Goal: Transaction & Acquisition: Purchase product/service

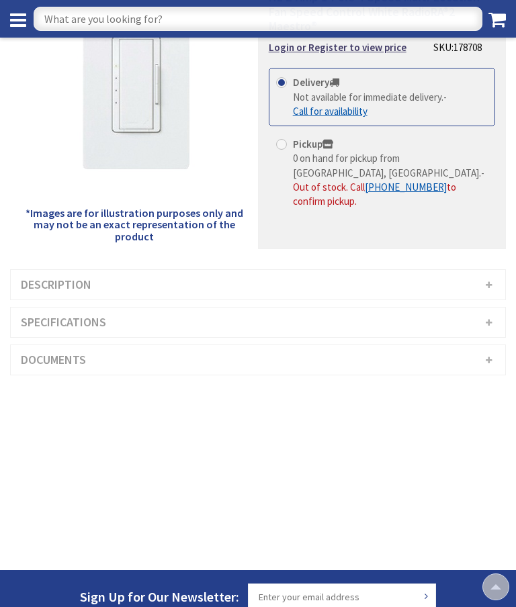
scroll to position [160, 0]
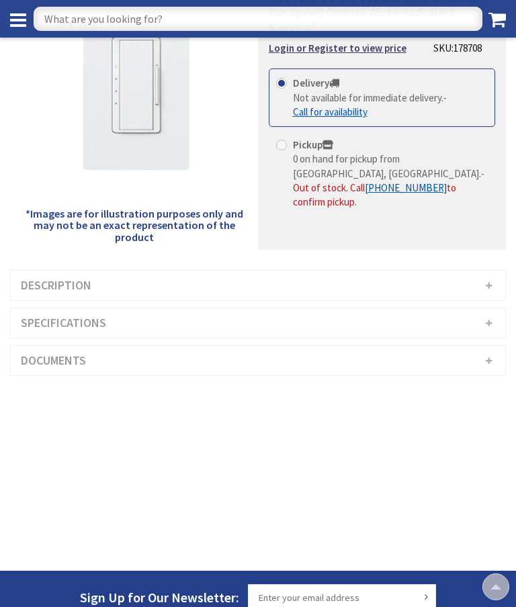
click at [452, 271] on h3 "Description" at bounding box center [258, 286] width 494 height 30
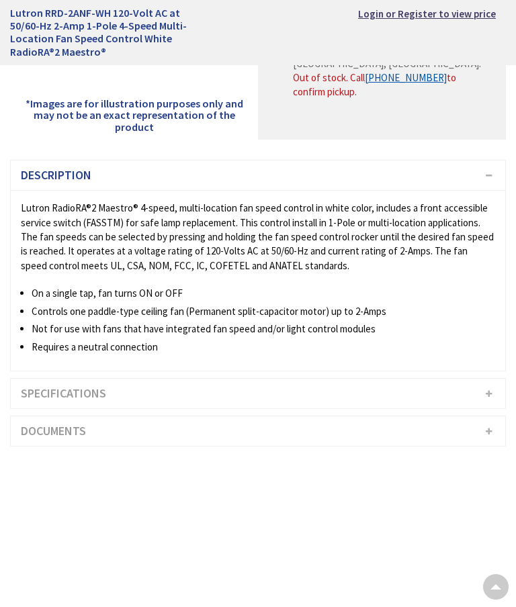
scroll to position [262, 0]
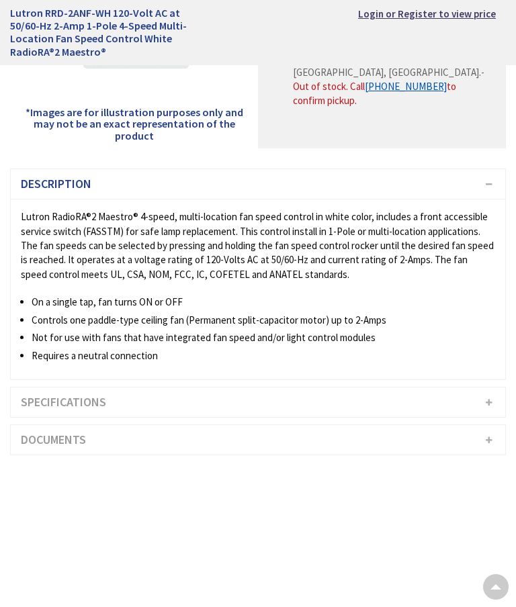
click at [392, 392] on h3 "Specifications" at bounding box center [258, 402] width 494 height 30
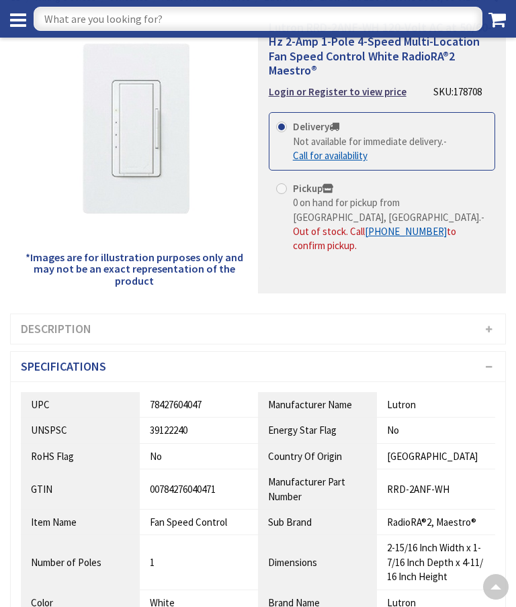
scroll to position [0, 0]
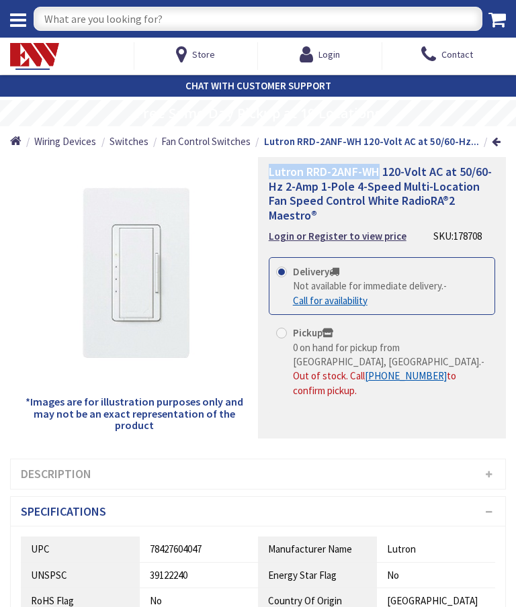
copy span "Lutron RRD-2ANF-WH"
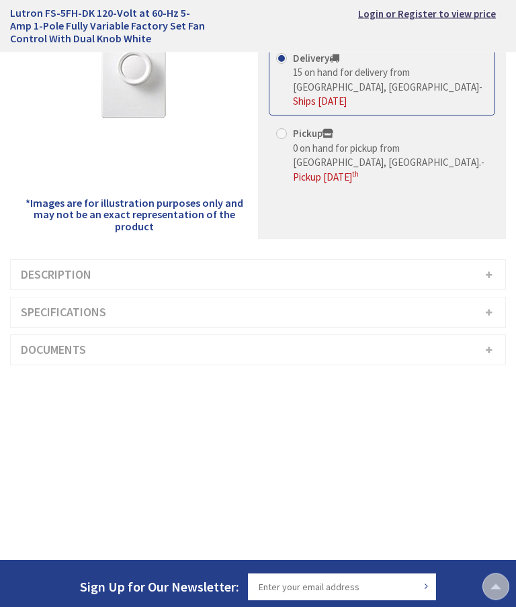
scroll to position [169, 0]
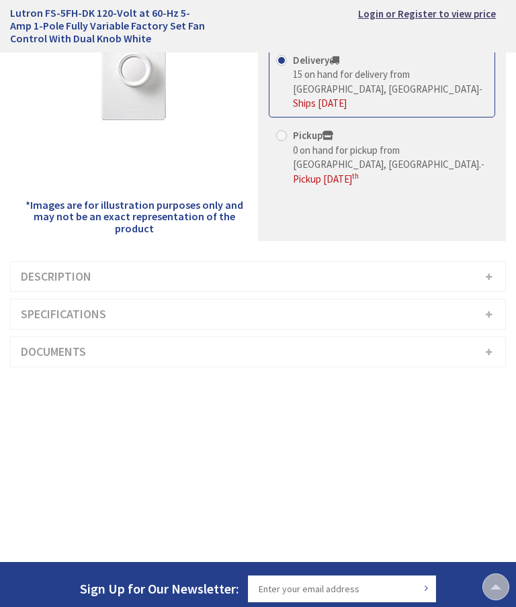
click at [369, 281] on h3 "Description" at bounding box center [258, 277] width 494 height 30
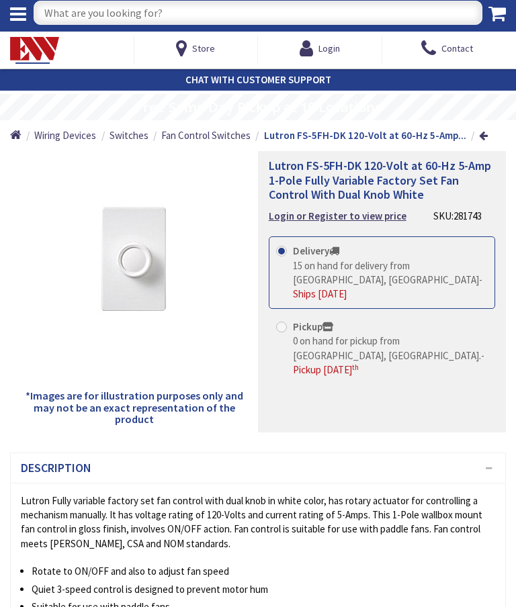
scroll to position [0, 0]
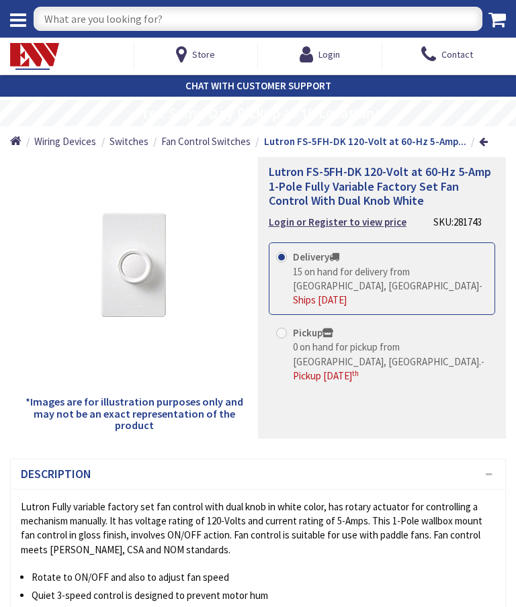
click at [349, 177] on span "Lutron FS-5FH-DK 120-Volt at 60-Hz 5-Amp 1-Pole Fully Variable Factory Set Fan …" at bounding box center [380, 186] width 222 height 44
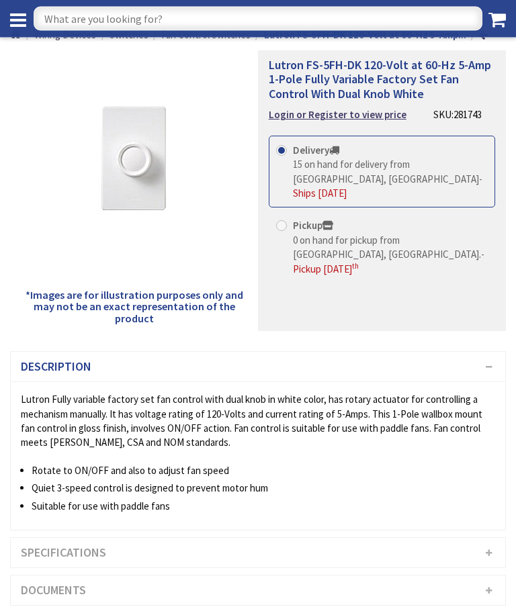
scroll to position [81, 0]
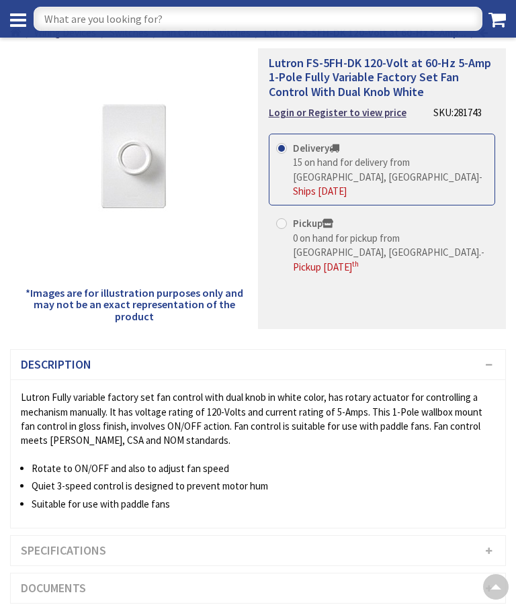
click at [297, 559] on h3 "Specifications" at bounding box center [258, 551] width 494 height 30
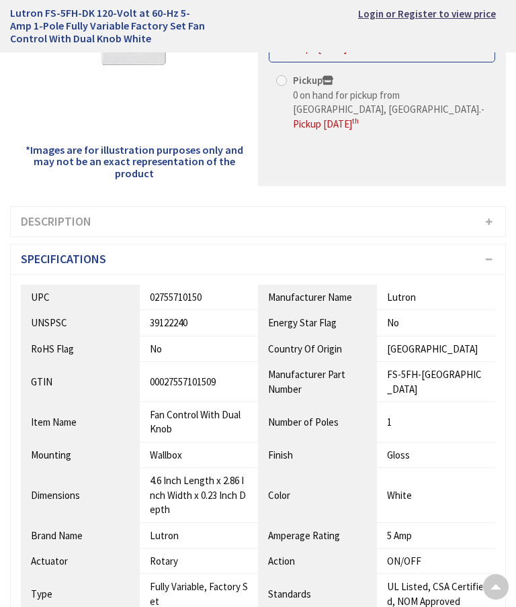
scroll to position [224, 0]
click at [426, 227] on h3 "Description" at bounding box center [258, 223] width 494 height 30
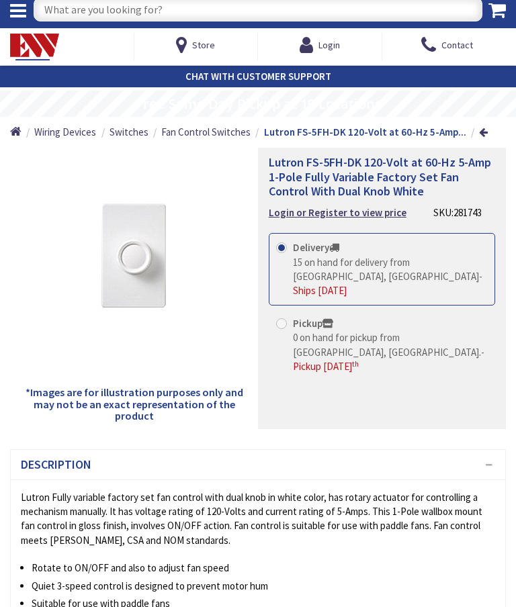
scroll to position [7, 0]
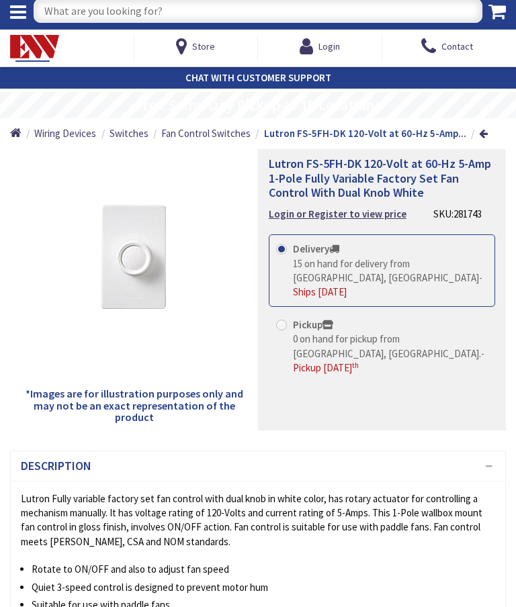
click at [379, 173] on span "Lutron FS-5FH-DK 120-Volt at 60-Hz 5-Amp 1-Pole Fully Variable Factory Set Fan …" at bounding box center [380, 178] width 222 height 44
click at [353, 169] on span "Lutron FS-5FH-DK 120-Volt at 60-Hz 5-Amp 1-Pole Fully Variable Factory Set Fan …" at bounding box center [380, 178] width 222 height 44
click at [381, 160] on span "Lutron FS-5FH-DK 120-Volt at 60-Hz 5-Amp 1-Pole Fully Variable Factory Set Fan …" at bounding box center [380, 178] width 222 height 44
copy span "Lutron FS-5FH-DK"
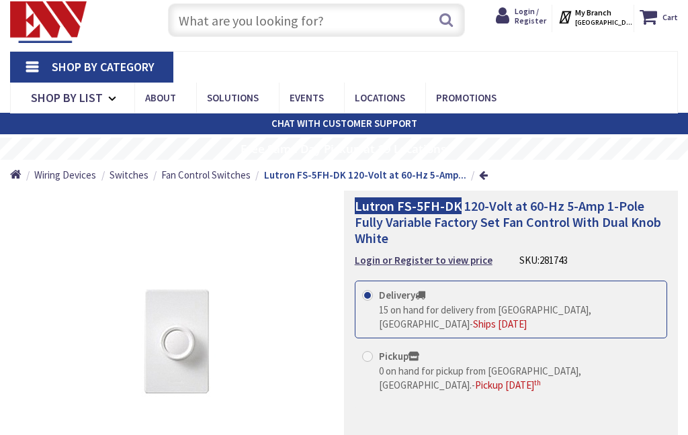
scroll to position [58, 0]
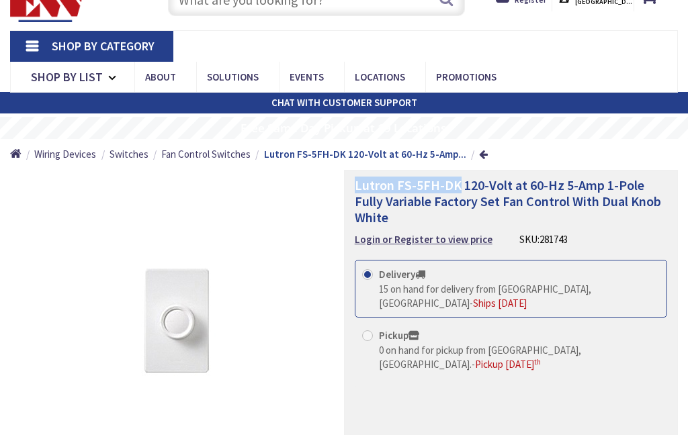
click at [426, 233] on strong "Login or Register to view price" at bounding box center [424, 239] width 138 height 13
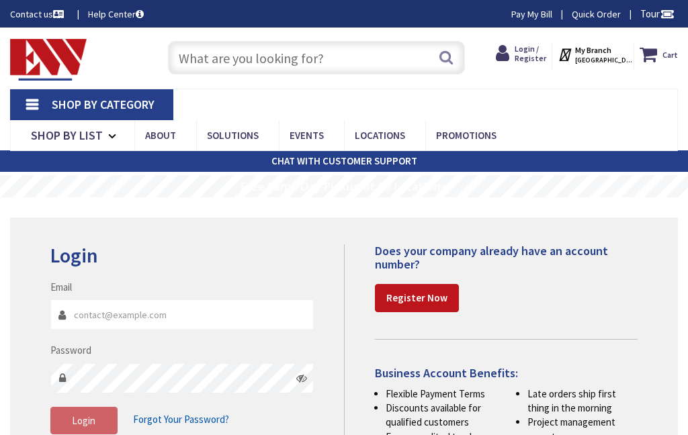
click at [216, 300] on input "Email" at bounding box center [181, 315] width 263 height 30
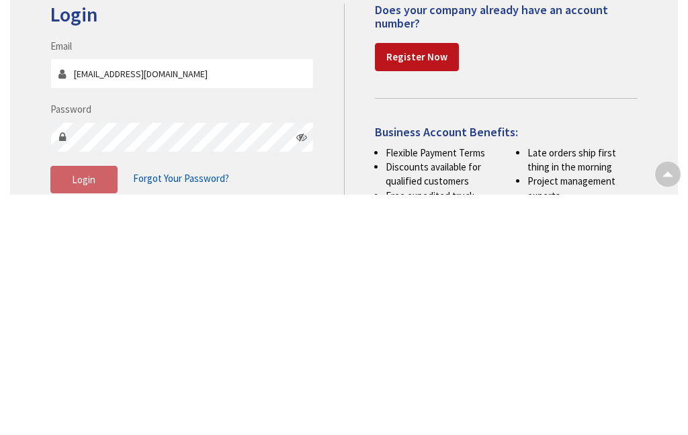
type input "[EMAIL_ADDRESS][DOMAIN_NAME]"
click at [91, 414] on span "Login" at bounding box center [84, 420] width 24 height 13
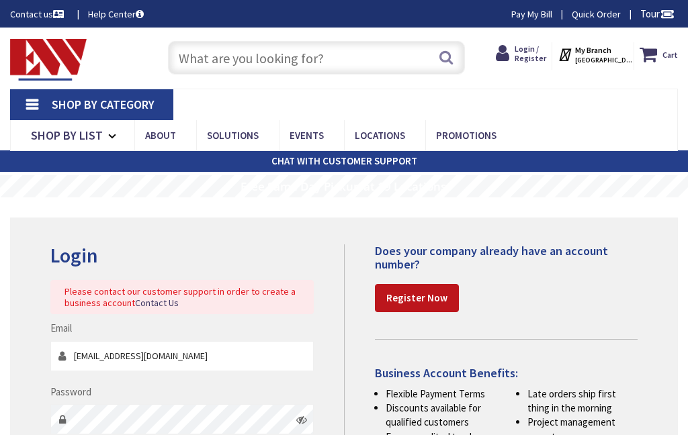
click at [612, 281] on div "Does your company already have an account number? Register Now Business Account…" at bounding box center [496, 361] width 304 height 235
click at [605, 56] on span "HARTFORD, CT" at bounding box center [603, 60] width 57 height 9
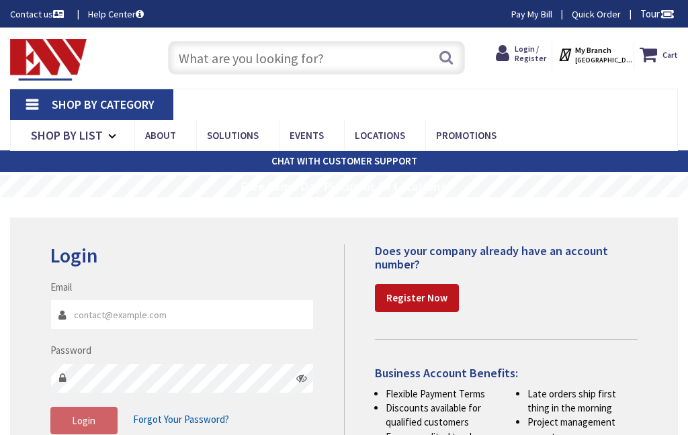
click at [416, 291] on strong "Register Now" at bounding box center [416, 297] width 61 height 13
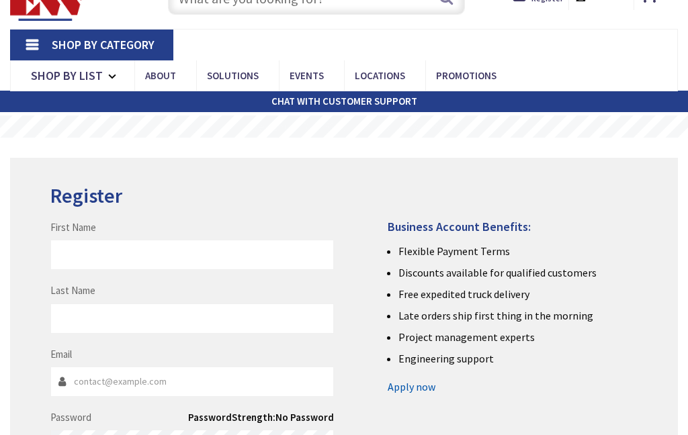
scroll to position [60, 0]
click at [212, 240] on input "First Name" at bounding box center [191, 255] width 283 height 30
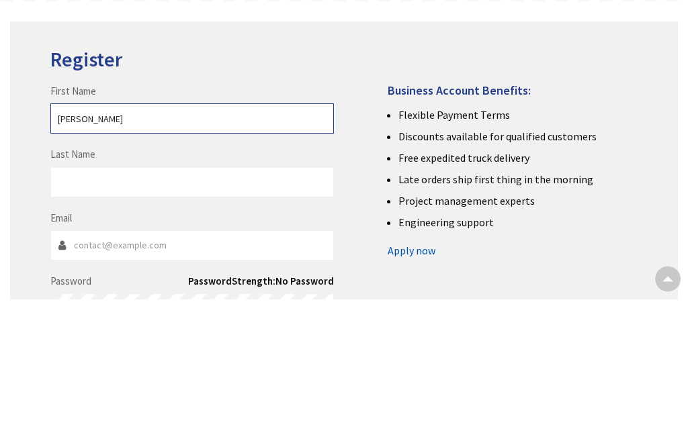
type input "[PERSON_NAME]"
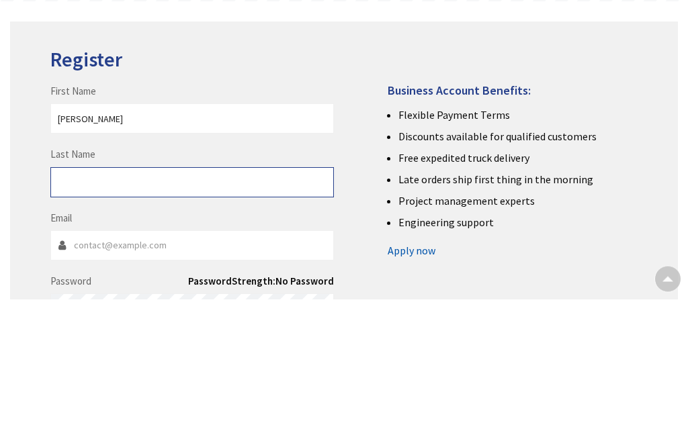
click at [213, 304] on input "Last Name" at bounding box center [191, 319] width 283 height 30
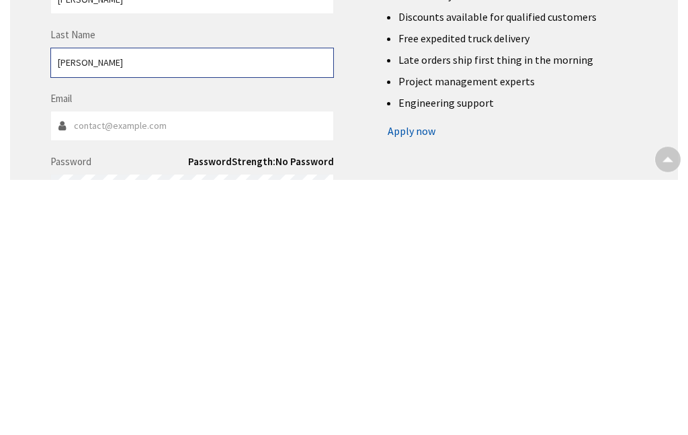
type input "[PERSON_NAME]"
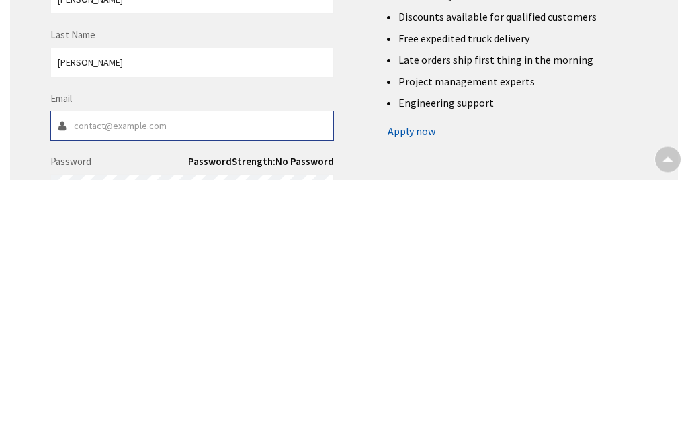
click at [224, 367] on input "Email" at bounding box center [191, 382] width 283 height 30
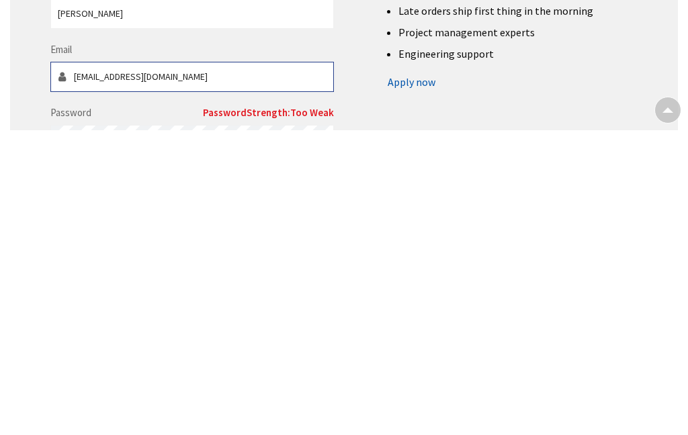
type input "[EMAIL_ADDRESS][DOMAIN_NAME]"
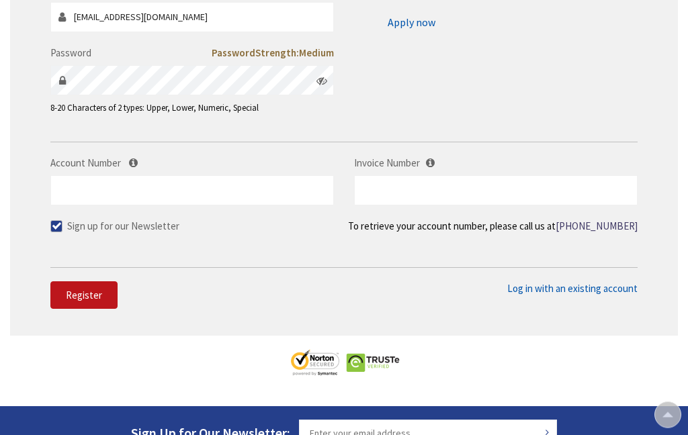
scroll to position [420, 0]
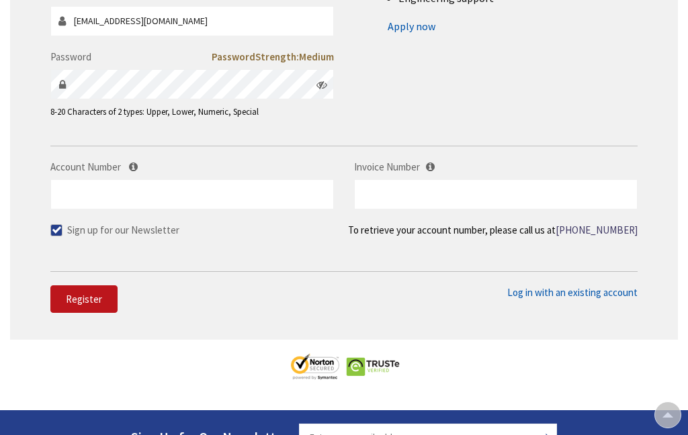
click at [54, 224] on span at bounding box center [56, 230] width 12 height 12
click at [54, 226] on input "Sign up for our Newsletter" at bounding box center [58, 230] width 9 height 9
checkbox input "false"
click at [403, 251] on div "Register First Name [PERSON_NAME] Last Name [PERSON_NAME] Email [EMAIL_ADDRESS]…" at bounding box center [344, 68] width 668 height 543
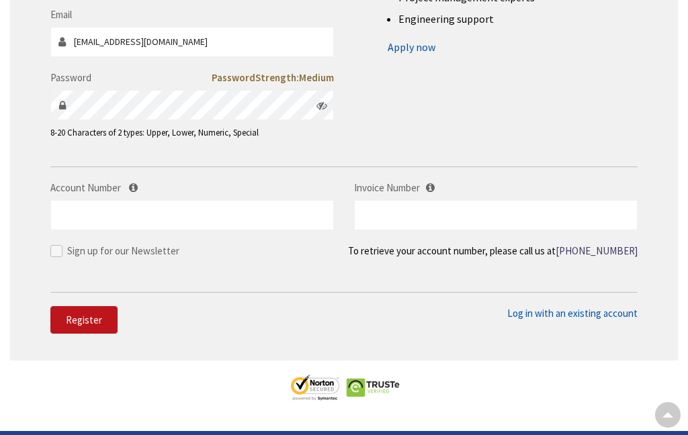
scroll to position [383, 0]
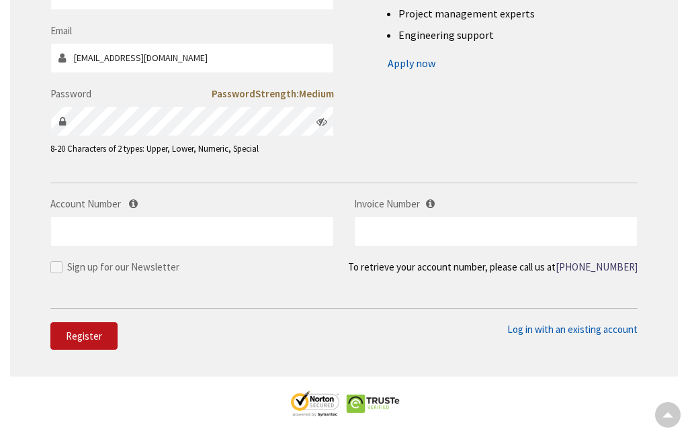
click at [98, 322] on button "Register" at bounding box center [83, 336] width 67 height 28
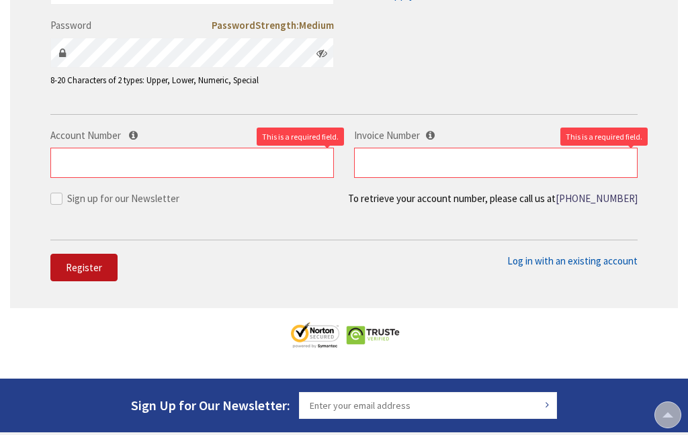
scroll to position [451, 0]
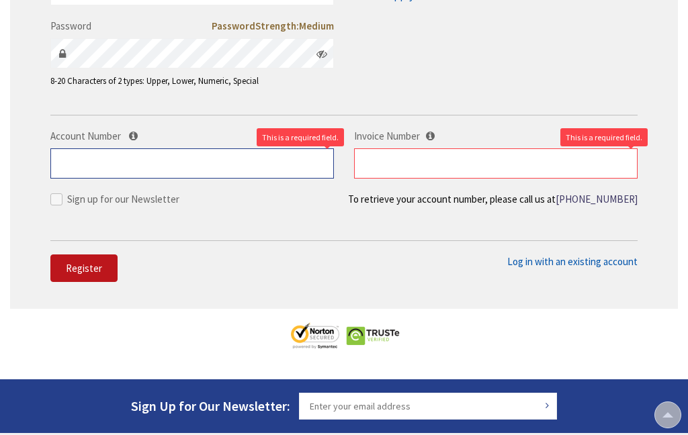
click at [95, 148] on input "Account Number" at bounding box center [191, 163] width 283 height 30
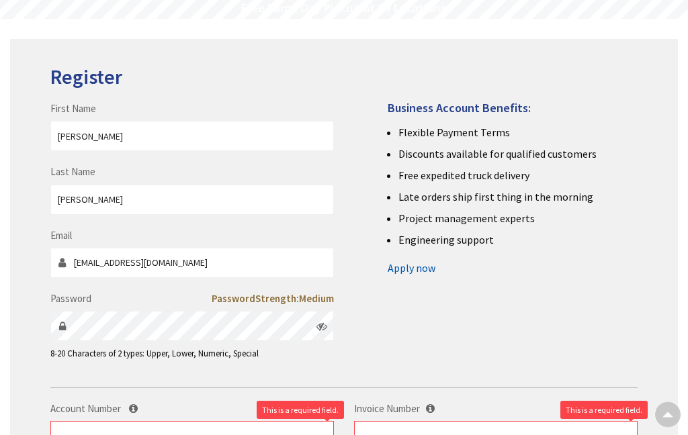
scroll to position [195, 0]
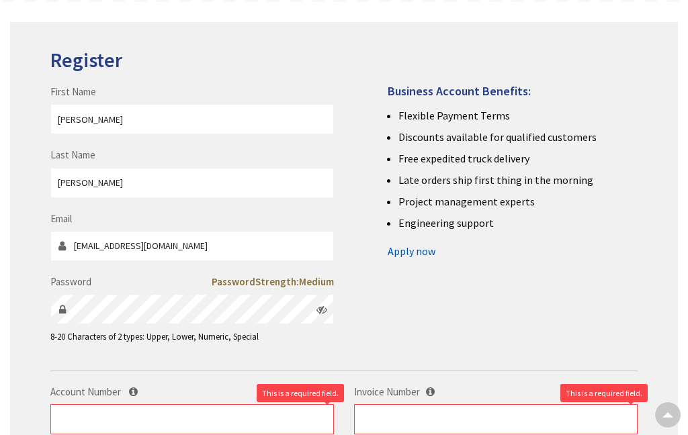
click at [416, 240] on link "Apply now" at bounding box center [411, 250] width 48 height 21
